Goal: Task Accomplishment & Management: Use online tool/utility

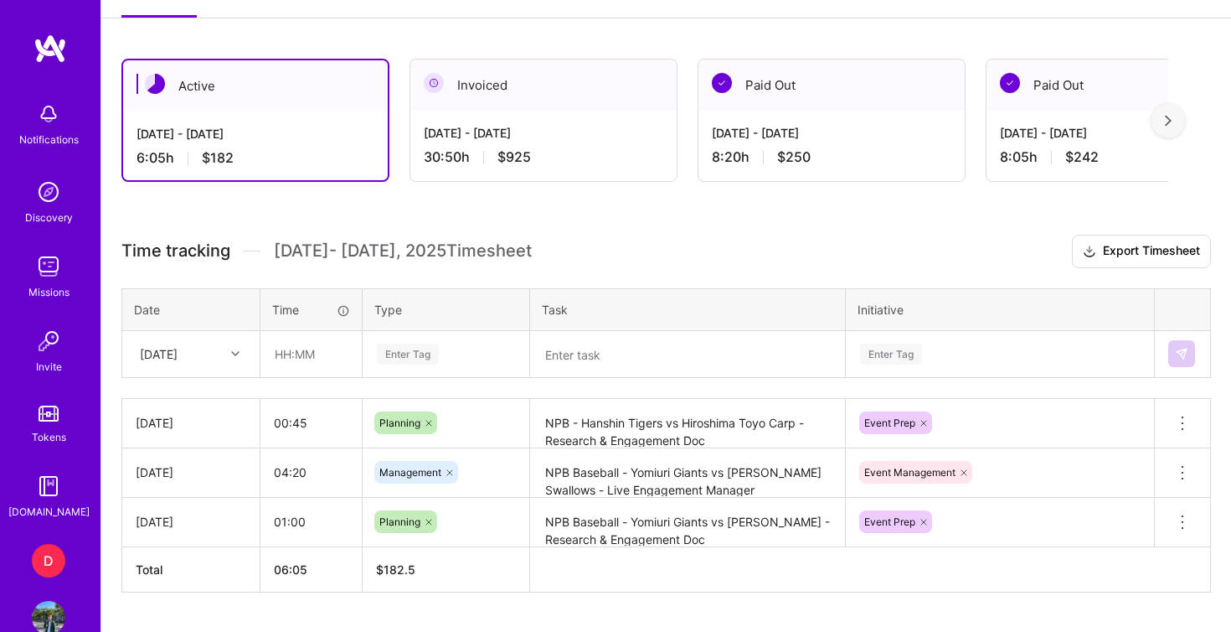
scroll to position [426, 0]
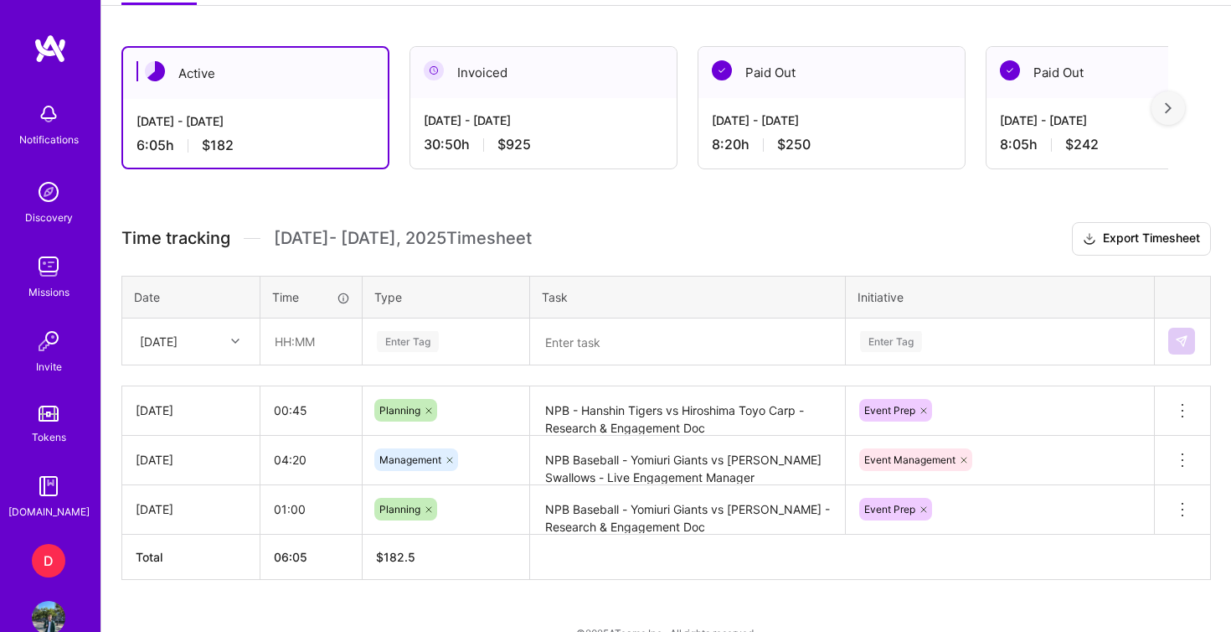
click at [626, 405] on textarea "NPB - Hanshin Tigers vs Hiroshima Toyo Carp - Research & Engagement Doc" at bounding box center [688, 411] width 312 height 46
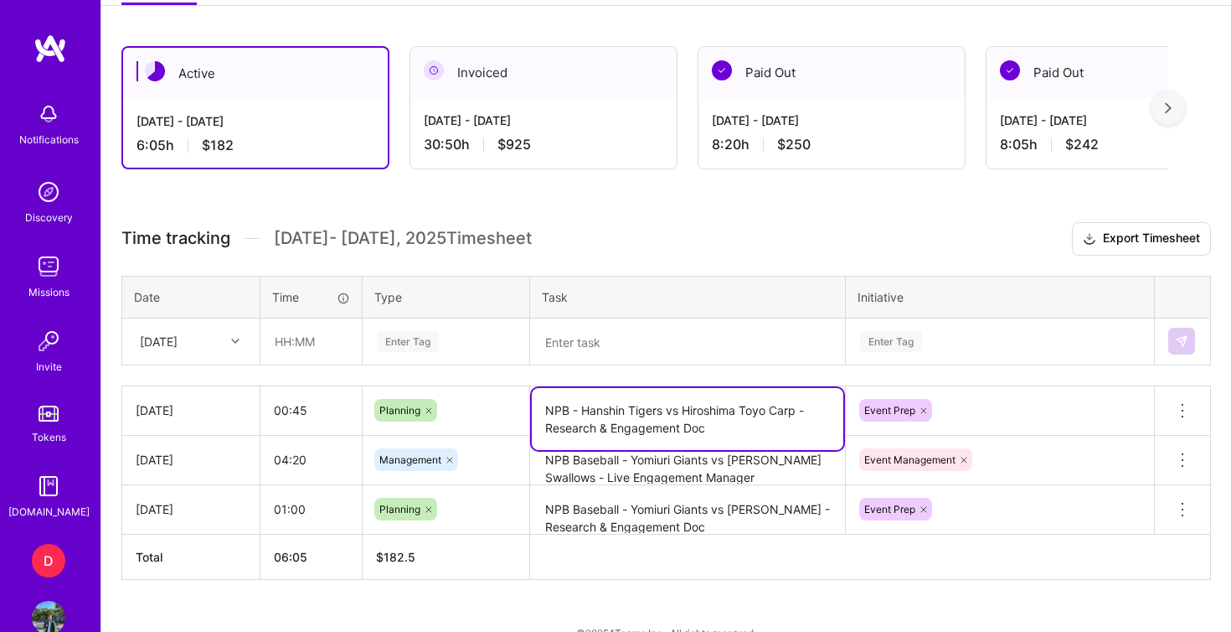
drag, startPoint x: 719, startPoint y: 429, endPoint x: 543, endPoint y: 406, distance: 177.4
click at [543, 406] on textarea "NPB - Hanshin Tigers vs Hiroshima Toyo Carp - Research & Engagement Doc" at bounding box center [688, 419] width 312 height 62
click at [598, 346] on textarea at bounding box center [688, 342] width 312 height 44
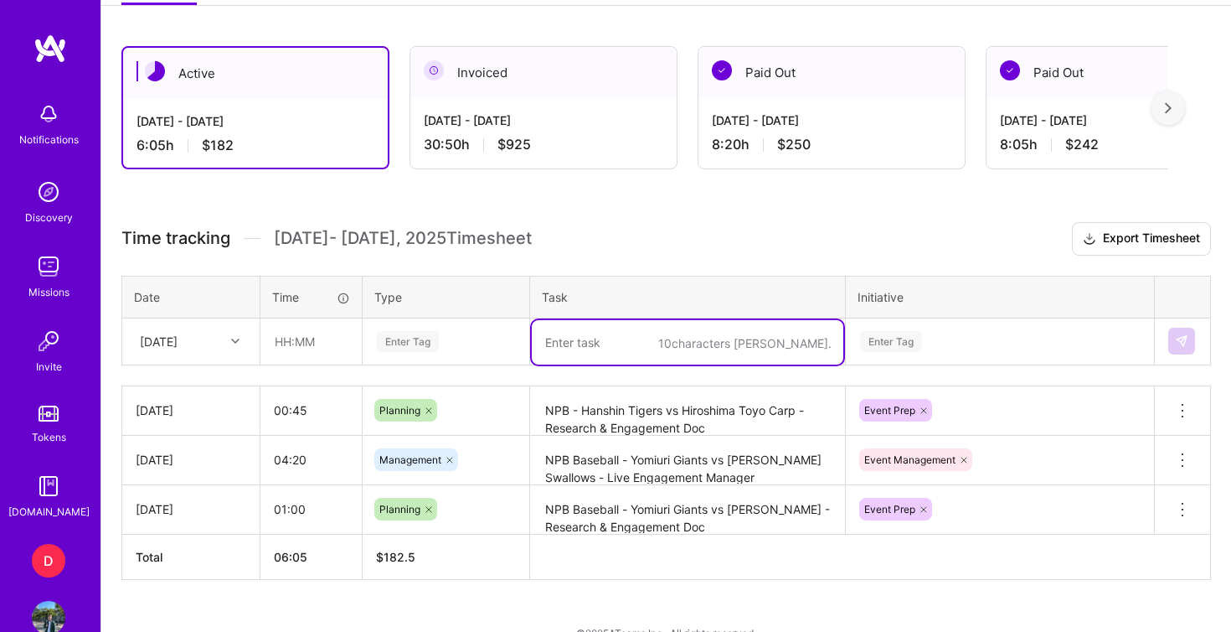
paste textarea "NPB - Hanshin Tigers vs Hiroshima Toyo Carp - Research & Engagement Doc"
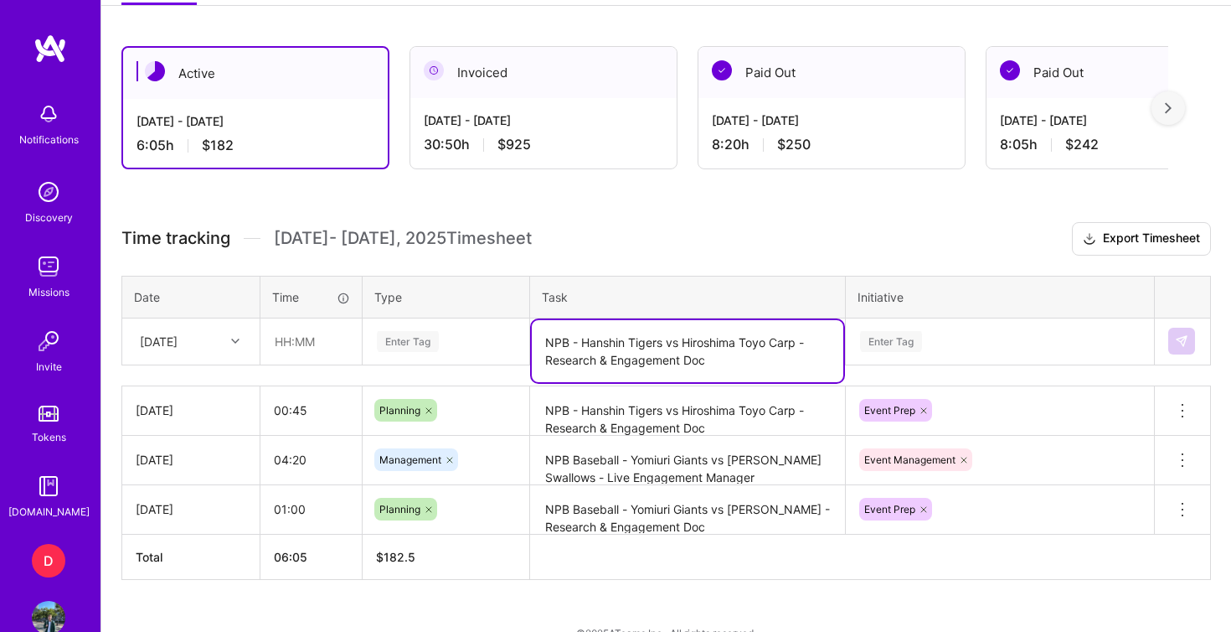
drag, startPoint x: 725, startPoint y: 359, endPoint x: 541, endPoint y: 359, distance: 183.5
click at [541, 359] on textarea "NPB - Hanshin Tigers vs Hiroshima Toyo Carp - Research & Engagement Doc" at bounding box center [688, 351] width 312 height 62
click at [797, 341] on textarea "NPB - Hanshin Tigers vs Hiroshima Toyo Carp - Live Engagement Manager" at bounding box center [688, 351] width 312 height 62
type textarea "NPB - Hanshin Tigers vs Hiroshima Toyo Carp + Tigers 1st position celebration -…"
click at [458, 342] on div "Enter Tag" at bounding box center [446, 341] width 142 height 21
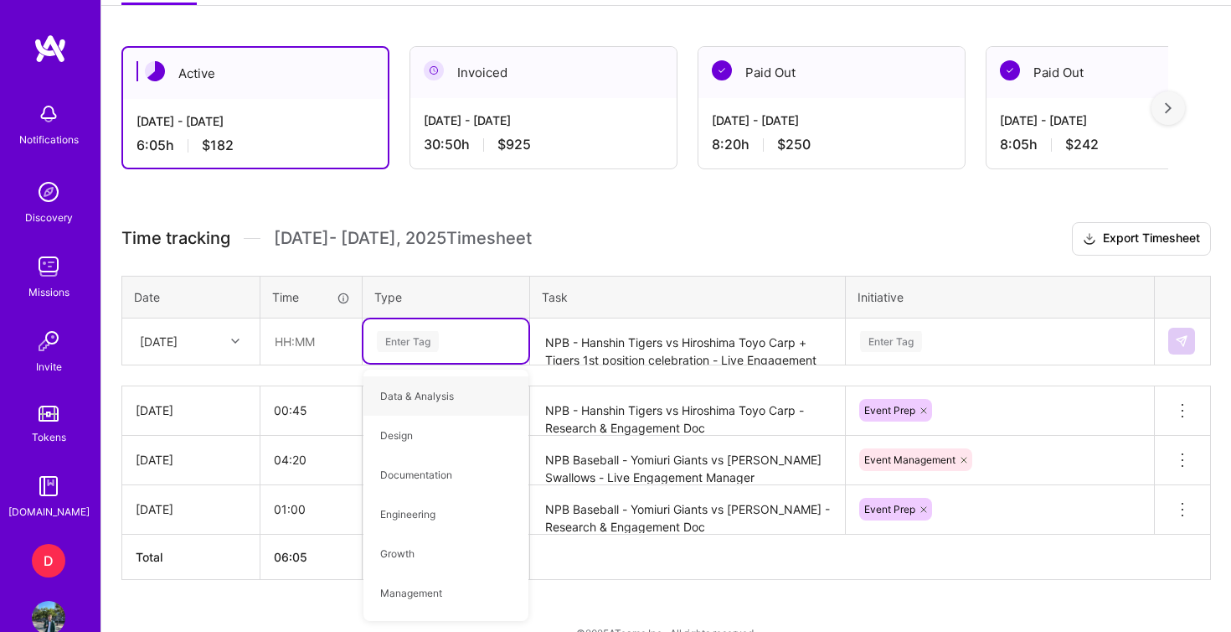
click at [935, 348] on div "Enter Tag" at bounding box center [1000, 341] width 307 height 44
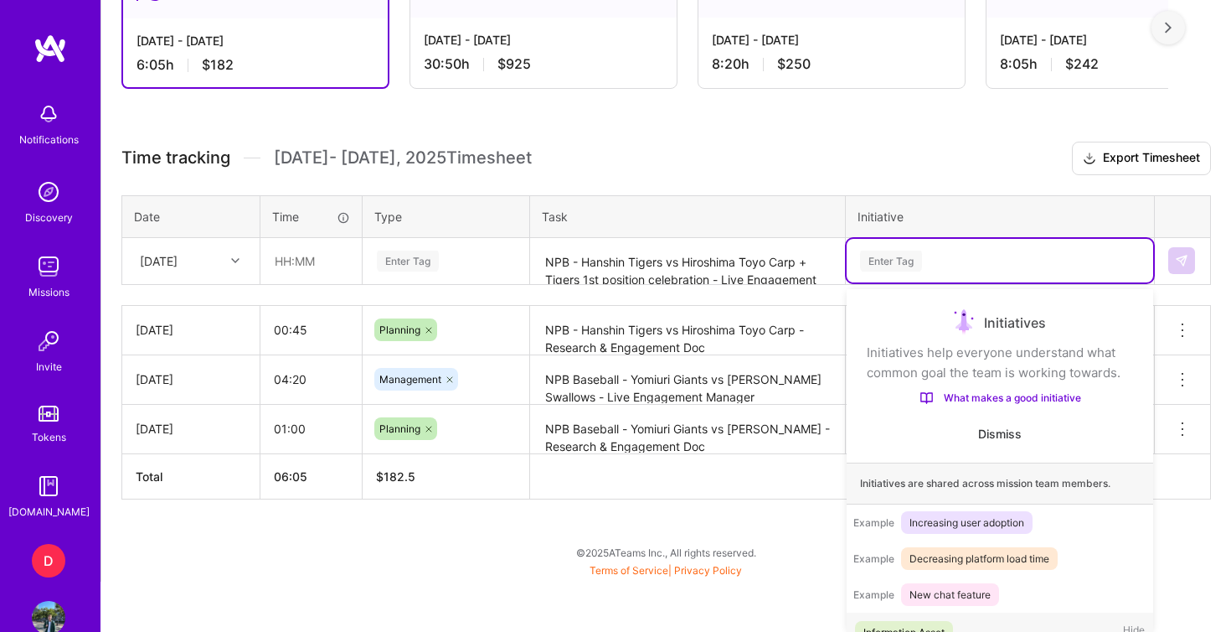
scroll to position [23, 0]
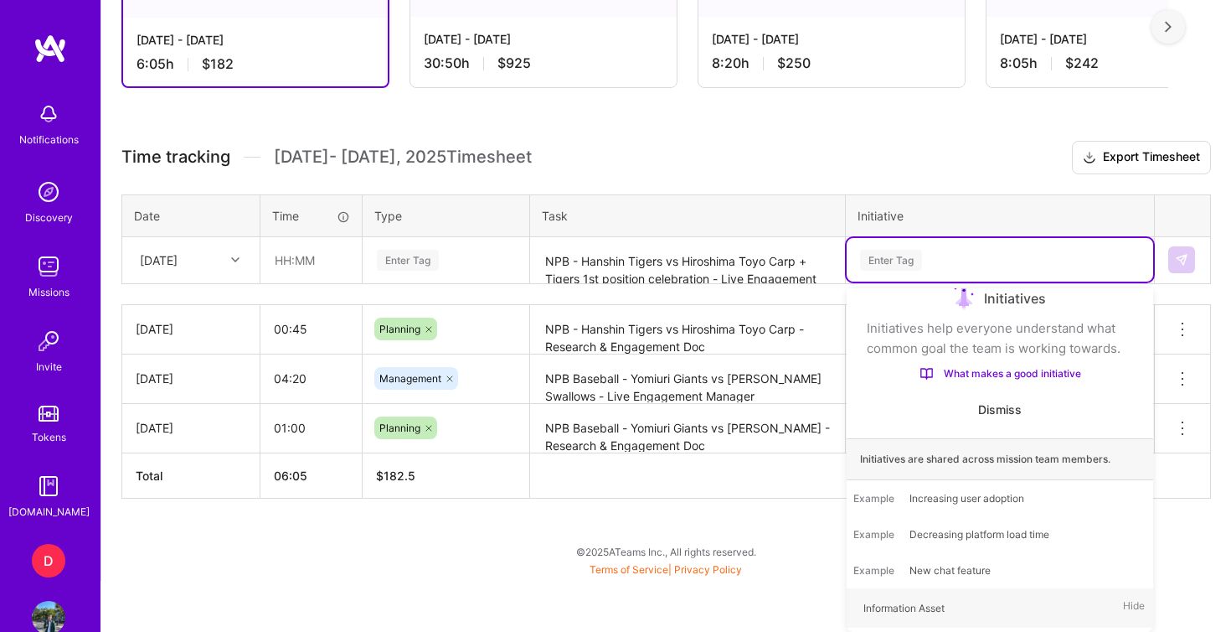
type input "e"
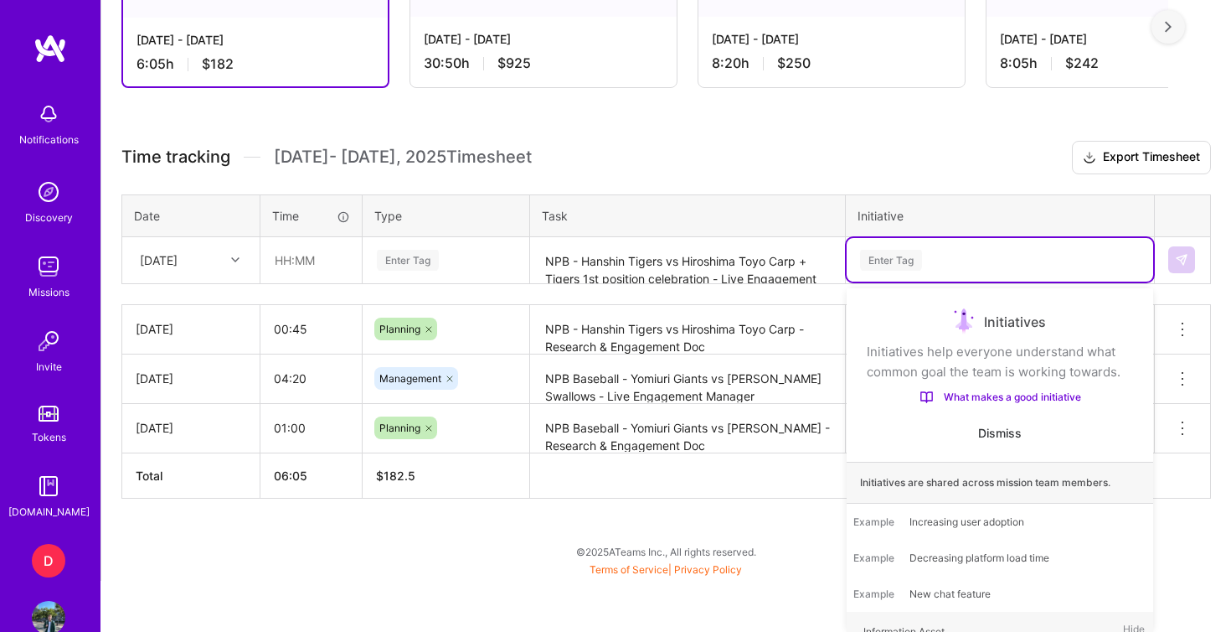
type input "m"
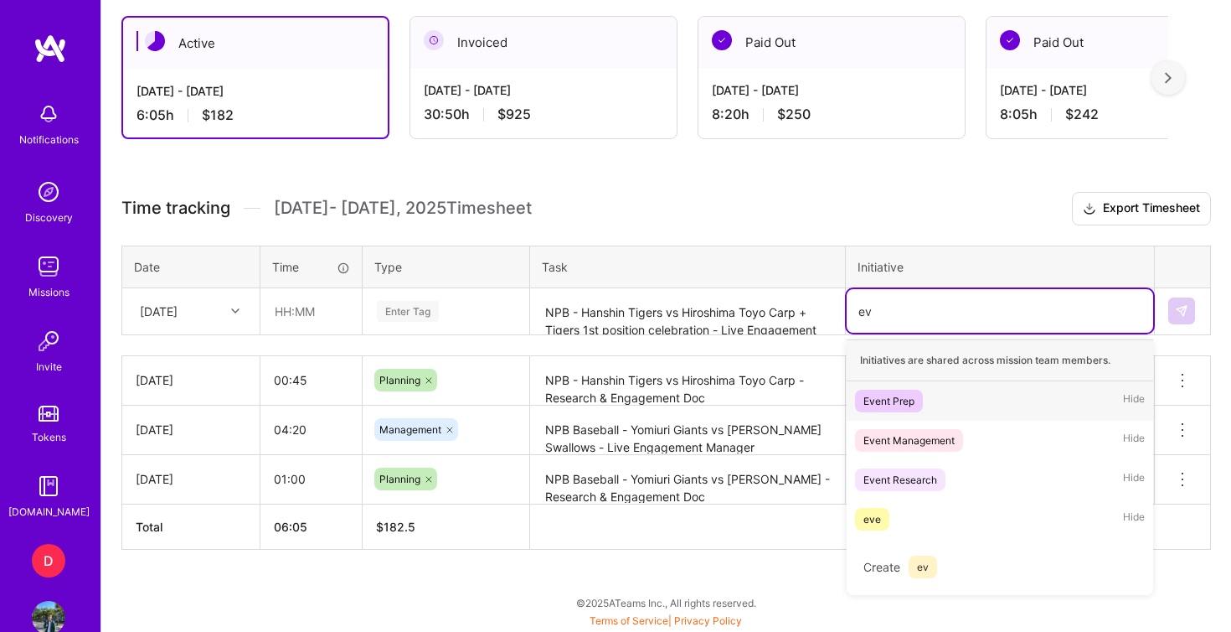
scroll to position [457, 0]
type input "eve"
click at [971, 429] on div "Event Management Hide" at bounding box center [1000, 440] width 307 height 39
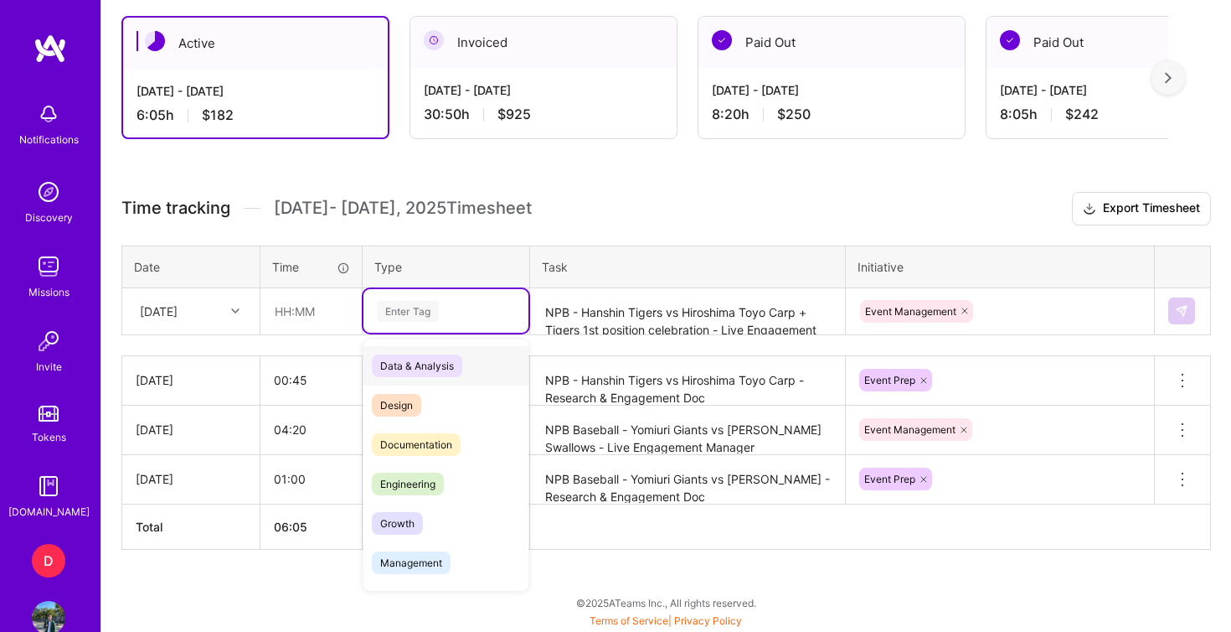
click at [478, 304] on div "Enter Tag" at bounding box center [446, 311] width 142 height 21
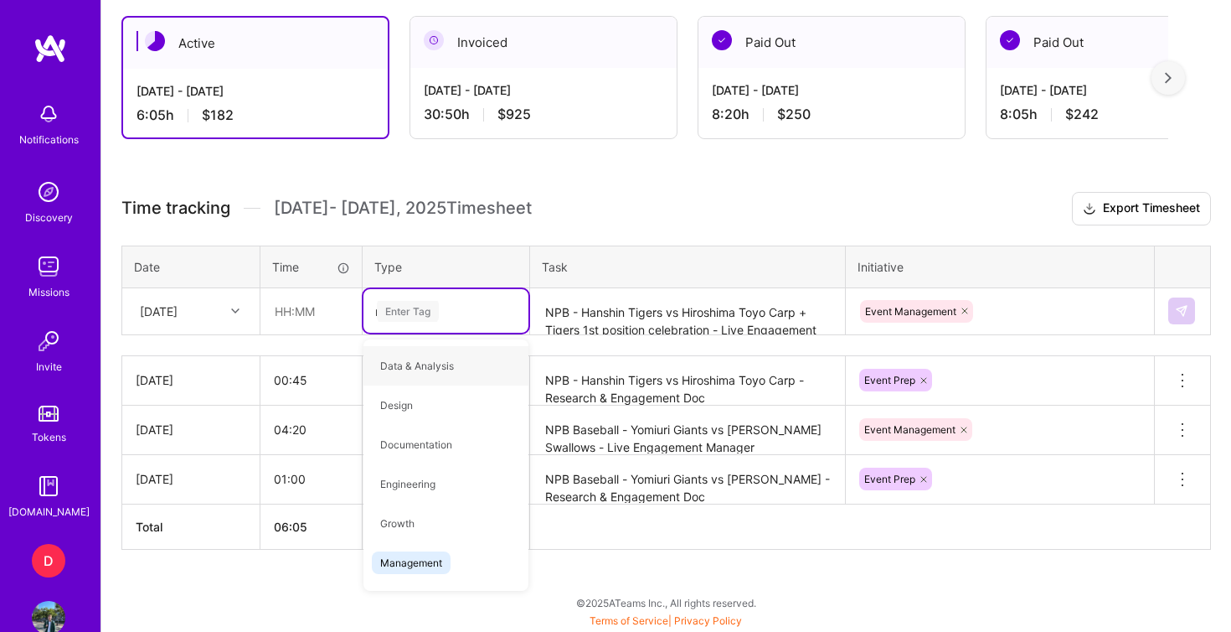
type input "ma"
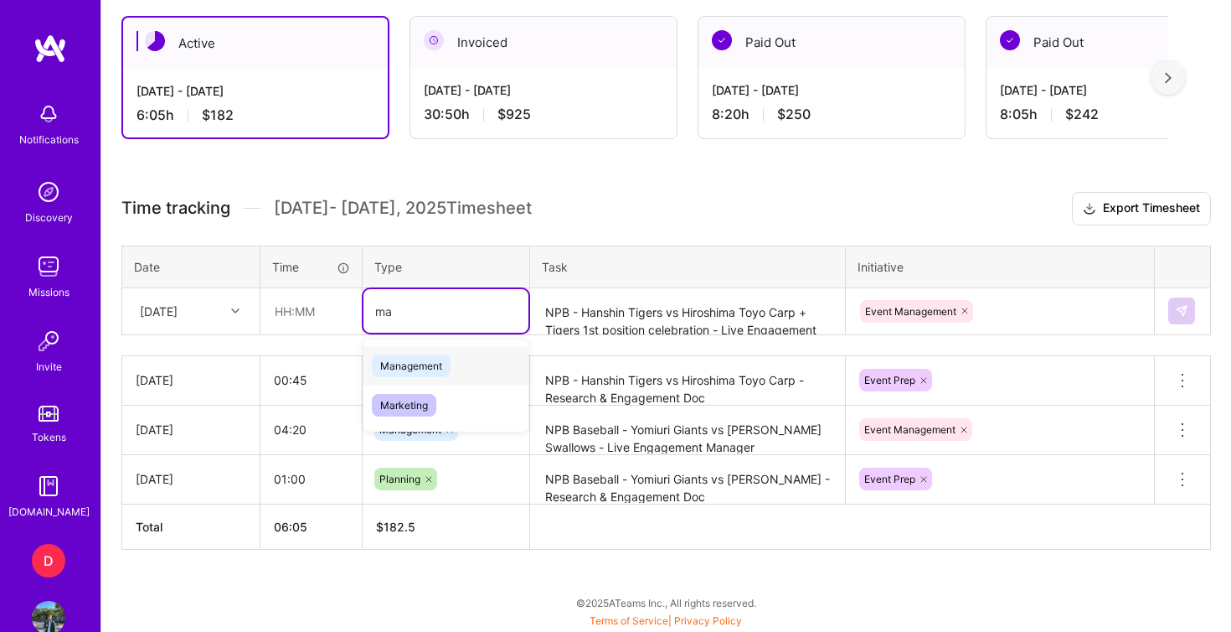
click at [452, 370] on div "Management" at bounding box center [446, 365] width 165 height 39
click at [637, 199] on h3 "Time tracking [DATE] - [DATE] Timesheet Export Timesheet" at bounding box center [666, 209] width 1090 height 34
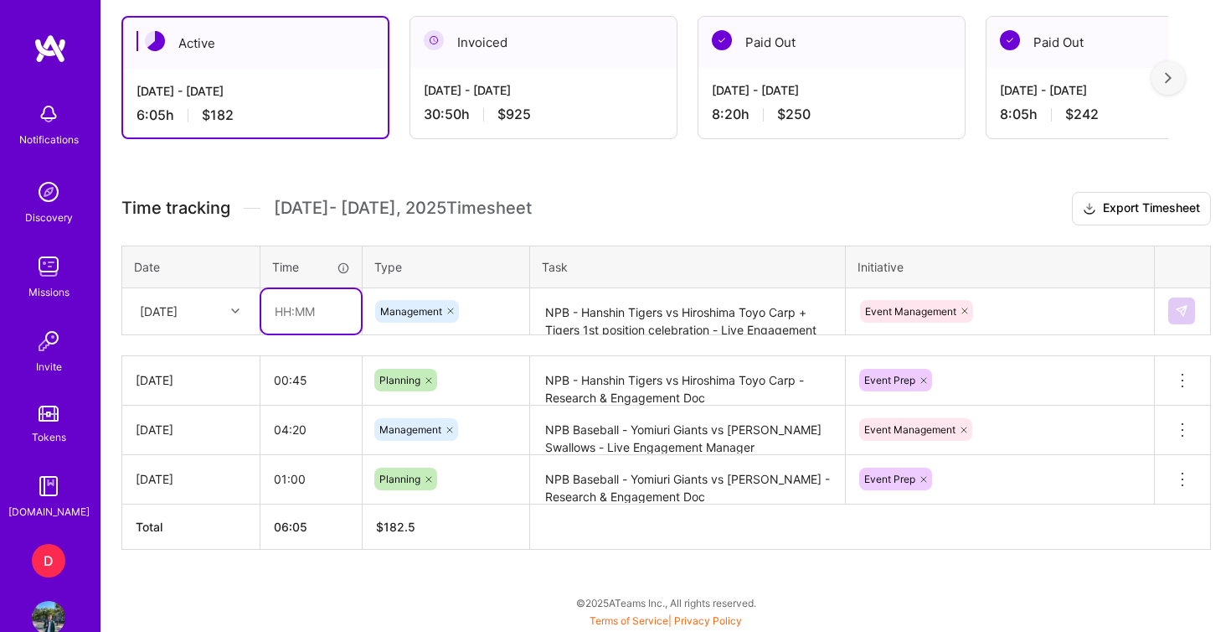
click at [297, 308] on input "text" at bounding box center [311, 311] width 100 height 44
type input "04:30"
click at [771, 224] on h3 "Time tracking [DATE] - [DATE] Timesheet Export Timesheet" at bounding box center [666, 209] width 1090 height 34
click at [797, 307] on textarea "NPB - Hanshin Tigers vs Hiroshima Toyo Carp + Tigers 1st position celebration -…" at bounding box center [688, 312] width 312 height 44
click at [911, 178] on div "Active [DATE] - [DATE] 6:05 h $182 Invoiced [DATE] - [DATE] 30:50 h $925 Paid O…" at bounding box center [666, 314] width 1130 height 636
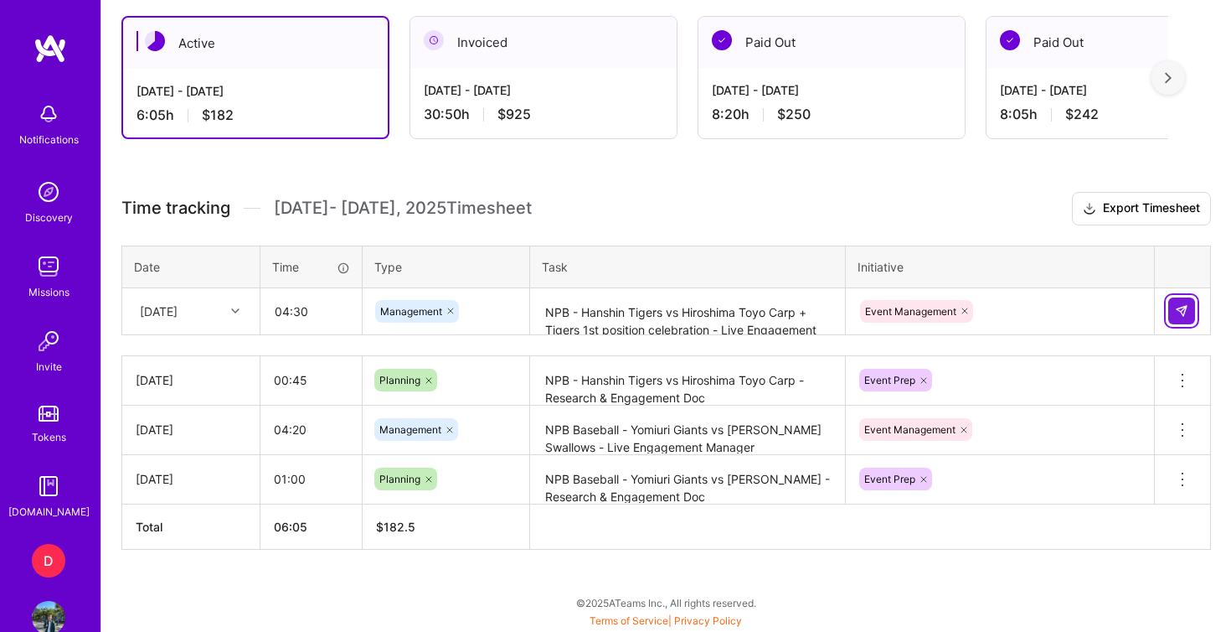
click at [1184, 309] on img at bounding box center [1181, 310] width 13 height 13
